Goal: Information Seeking & Learning: Learn about a topic

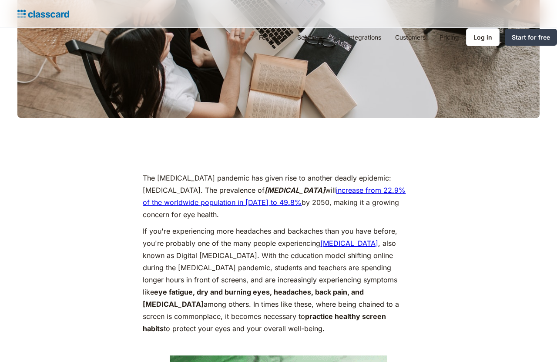
scroll to position [660, 0]
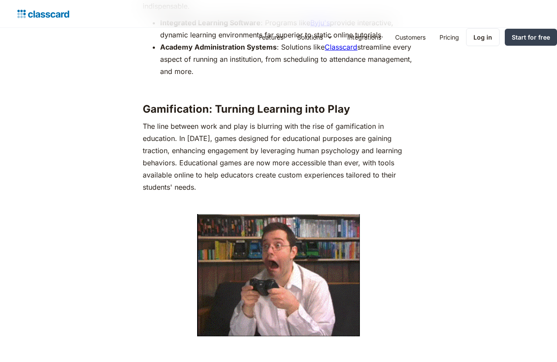
scroll to position [1292, 0]
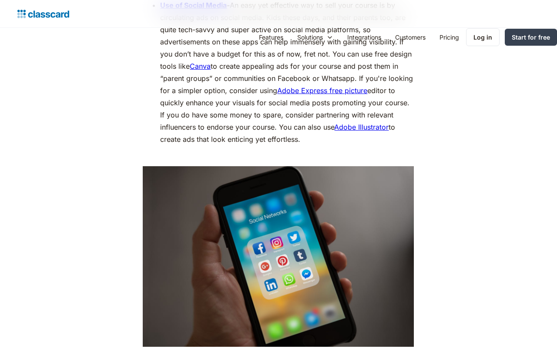
scroll to position [1292, 0]
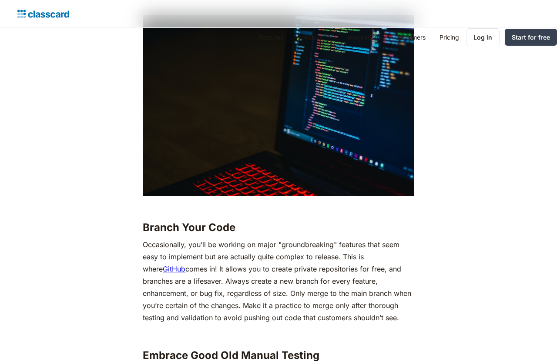
scroll to position [1292, 0]
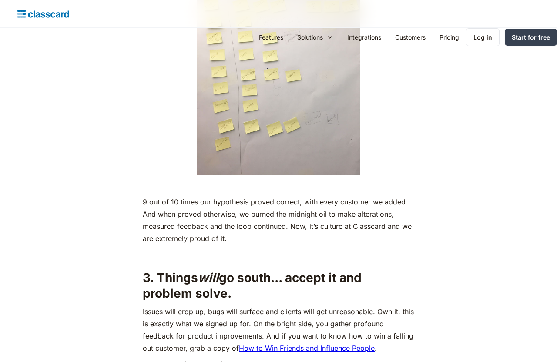
scroll to position [1494, 0]
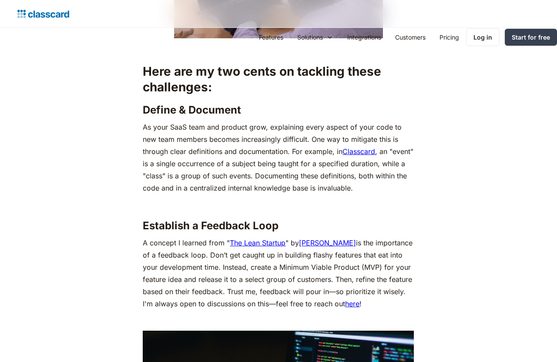
scroll to position [976, 0]
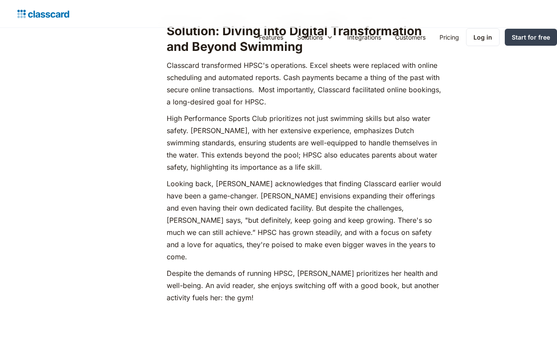
scroll to position [1292, 0]
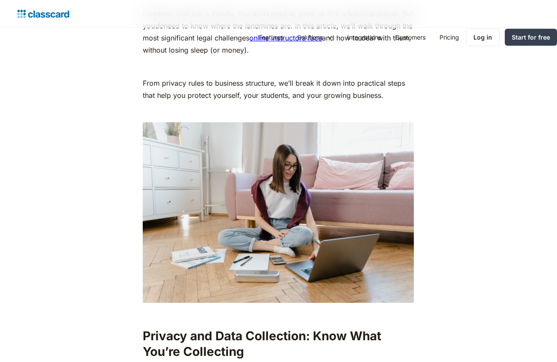
scroll to position [976, 0]
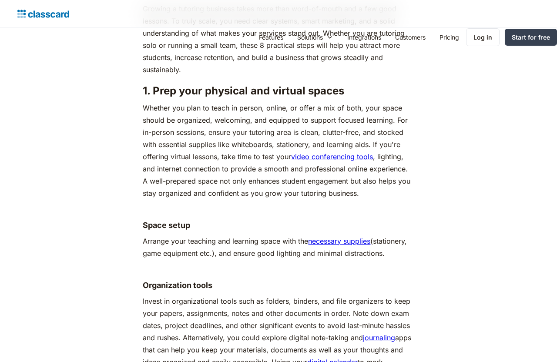
scroll to position [976, 0]
